Goal: Information Seeking & Learning: Learn about a topic

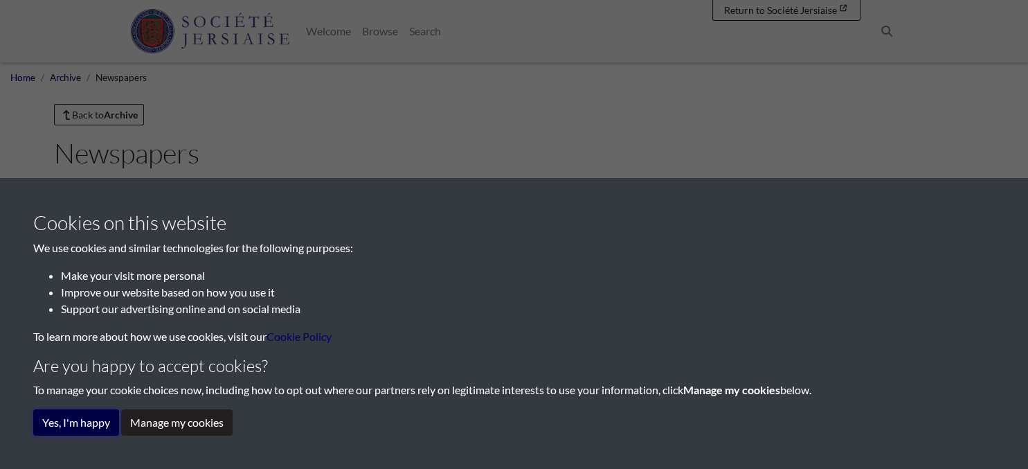
click at [84, 425] on button "Yes, I'm happy" at bounding box center [76, 422] width 86 height 26
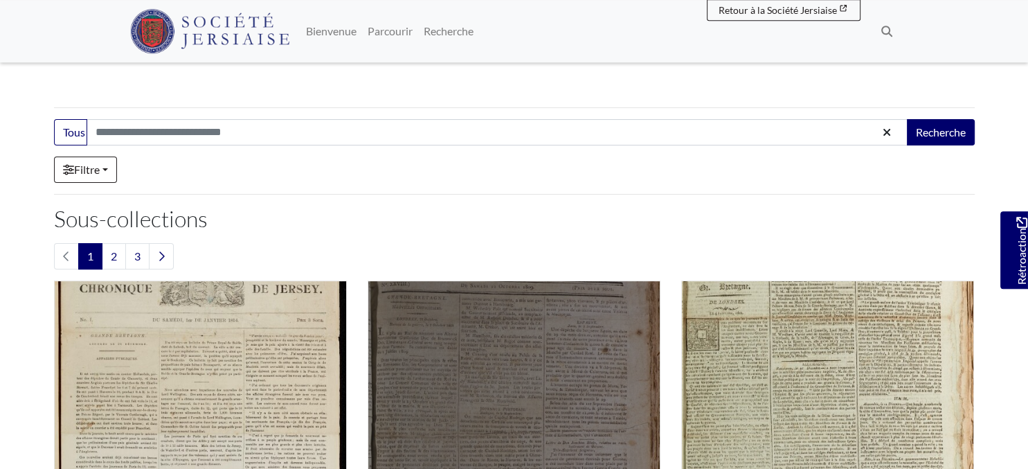
scroll to position [292, 0]
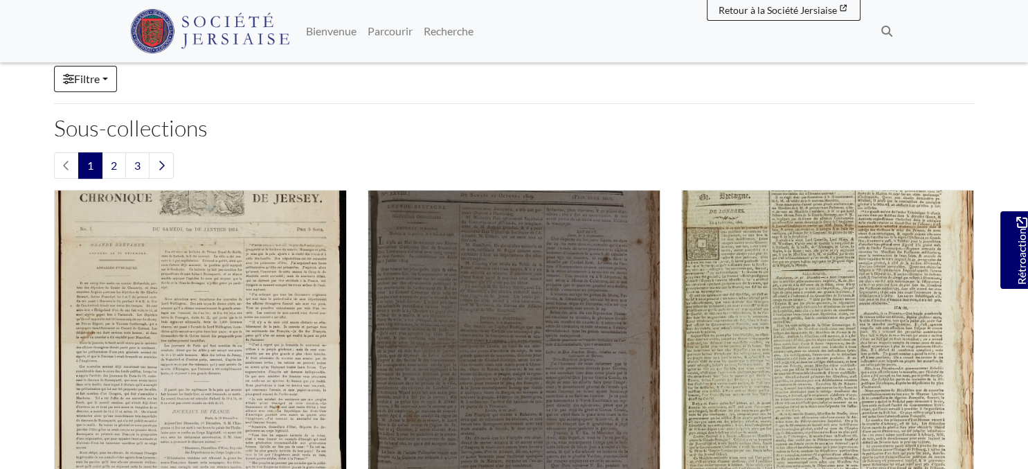
click at [491, 291] on img "Sous-collecte" at bounding box center [514, 336] width 293 height 293
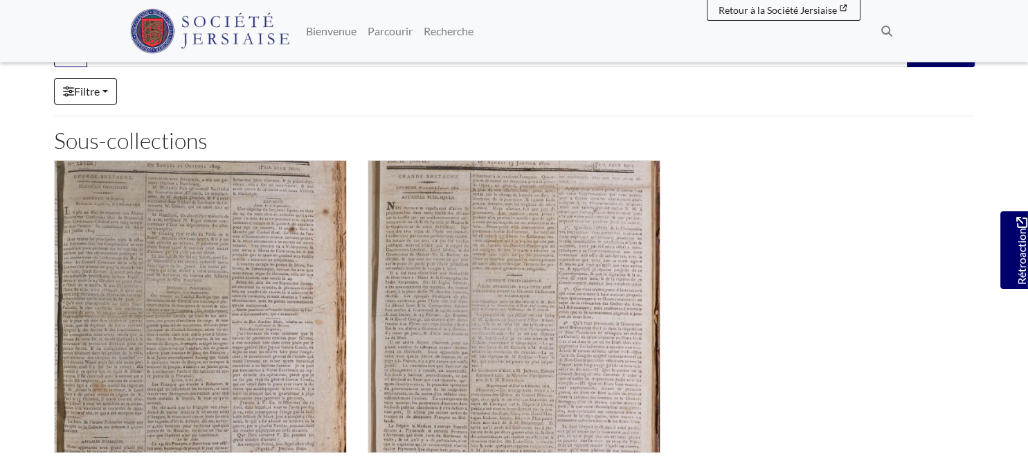
scroll to position [146, 0]
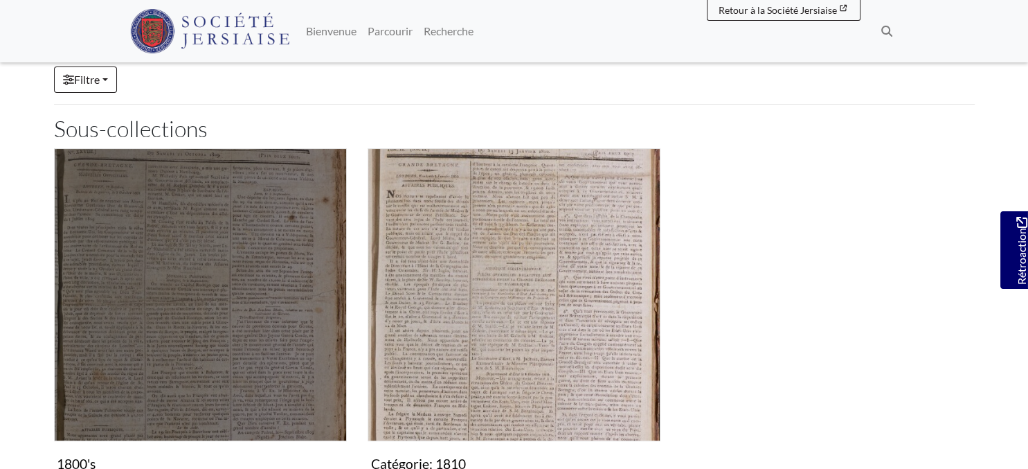
click at [244, 291] on img "Sous-collecte" at bounding box center [200, 294] width 293 height 293
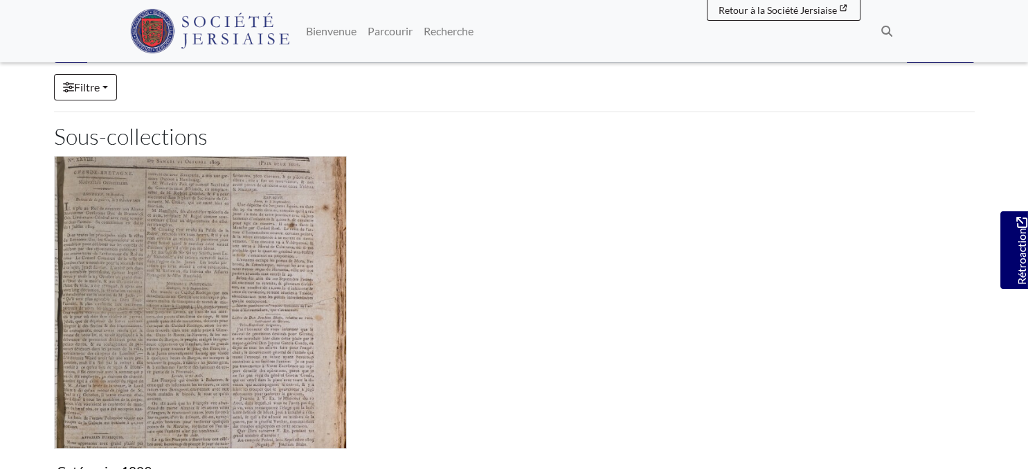
scroll to position [146, 0]
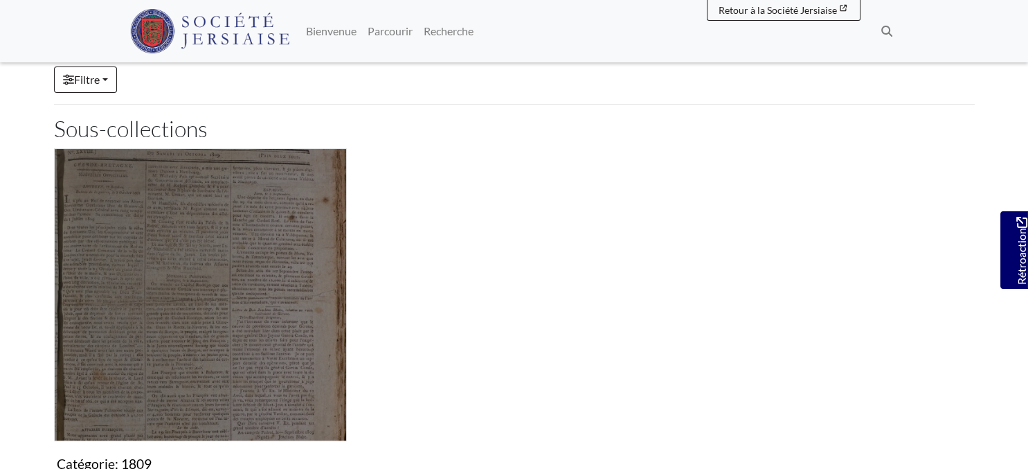
click at [257, 314] on img "Sous-collecte" at bounding box center [200, 294] width 293 height 293
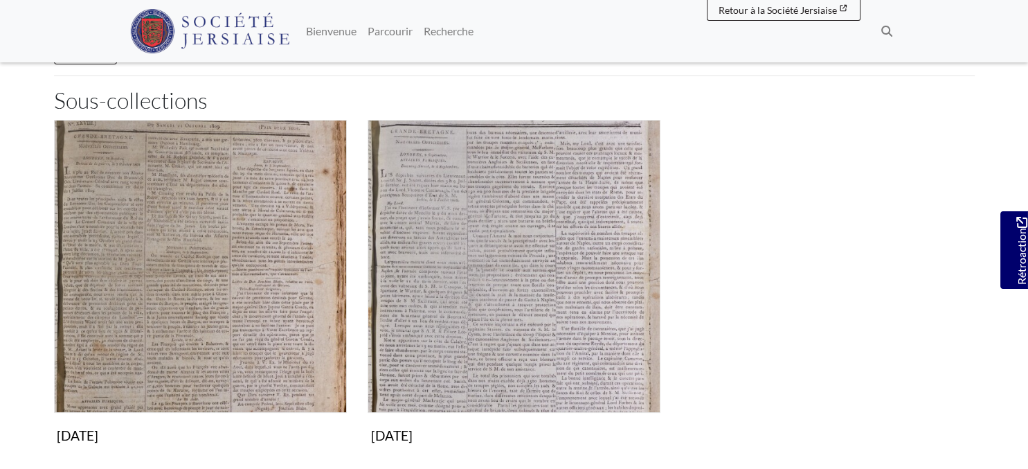
scroll to position [244, 0]
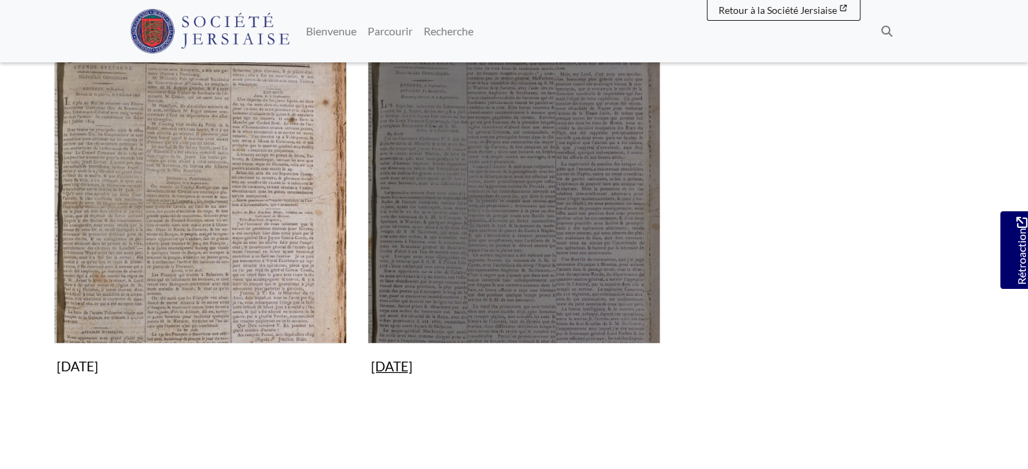
click at [431, 370] on figure "Septembre 1809 Collection" at bounding box center [514, 216] width 293 height 330
